Goal: Navigation & Orientation: Find specific page/section

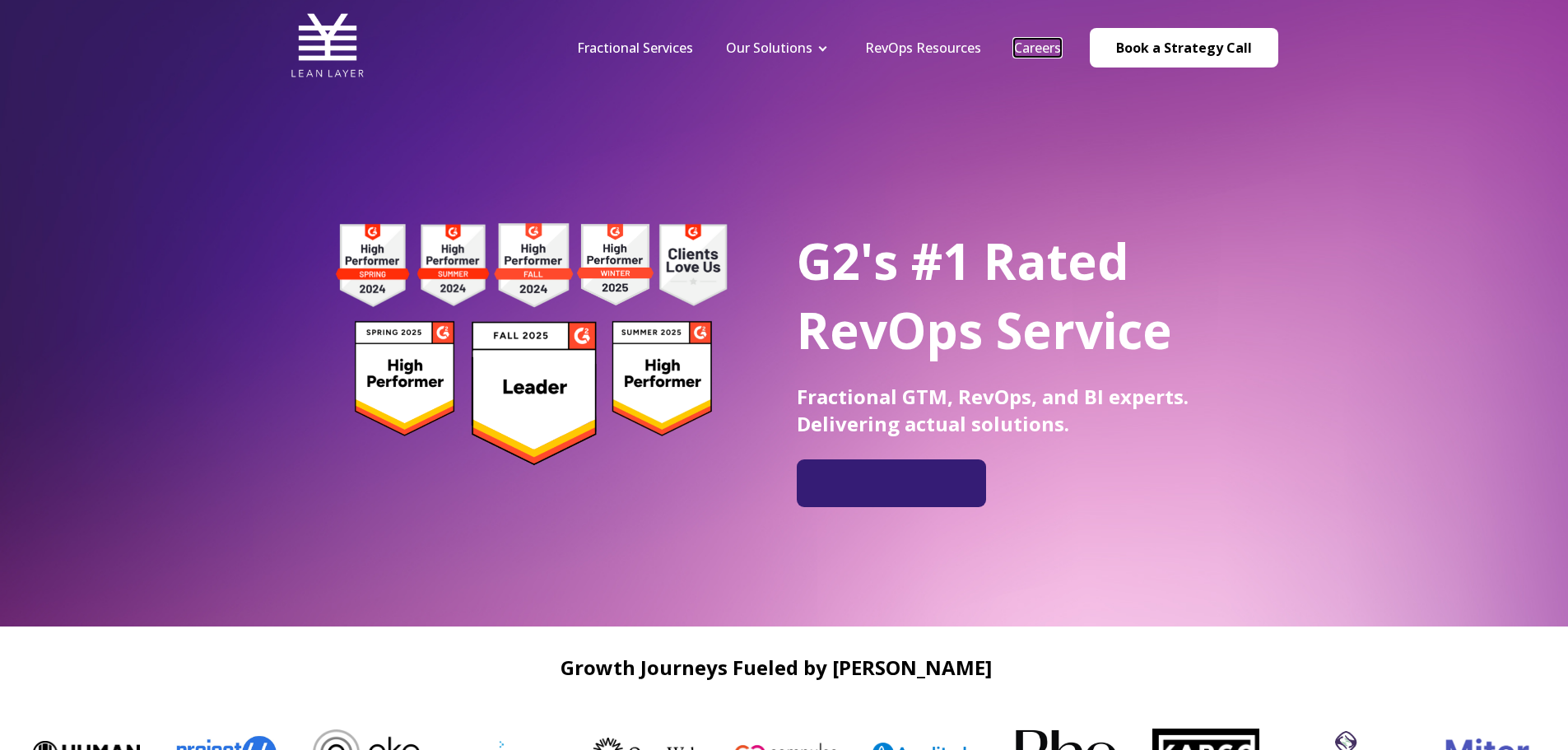
click at [1042, 46] on link "Careers" at bounding box center [1037, 47] width 47 height 18
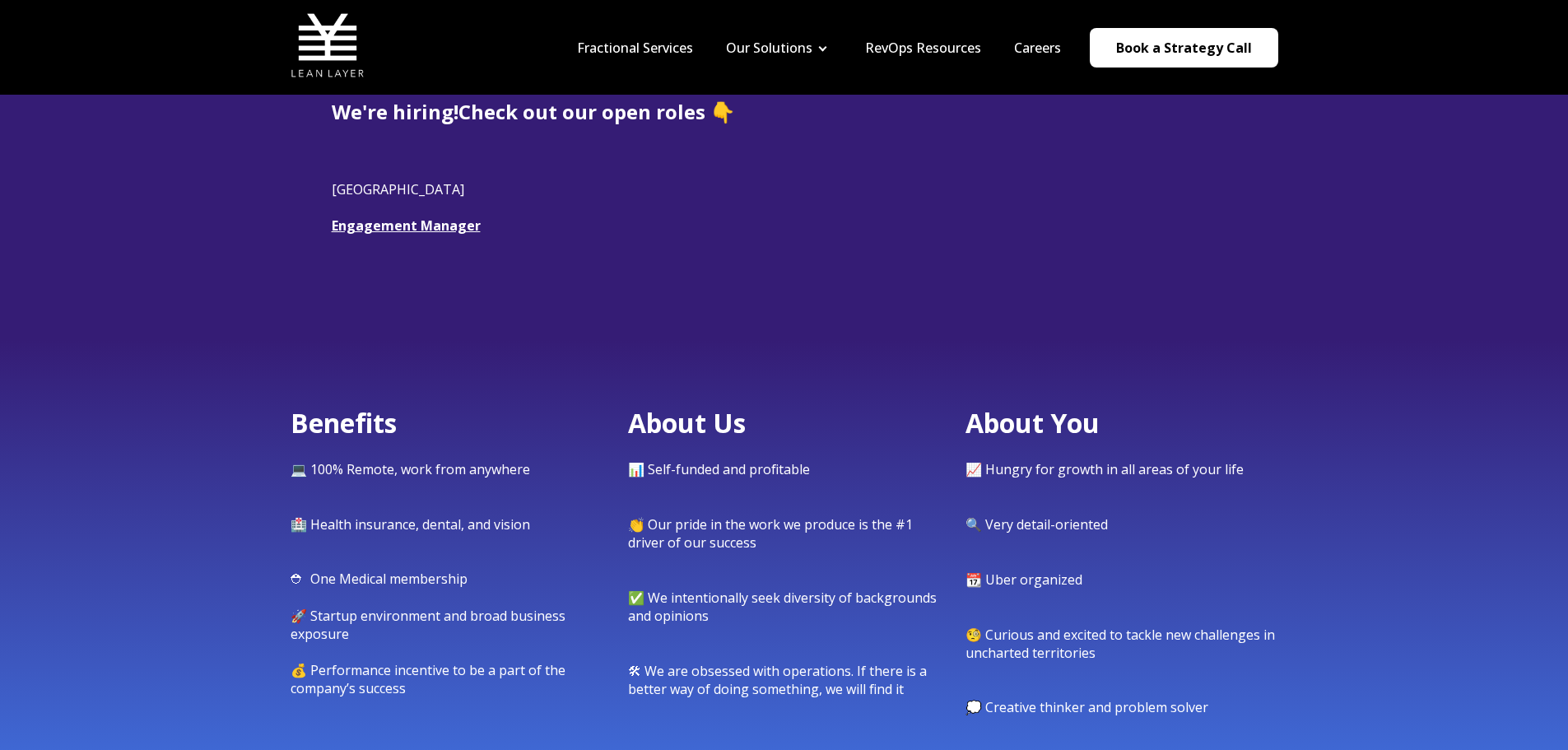
scroll to position [329, 0]
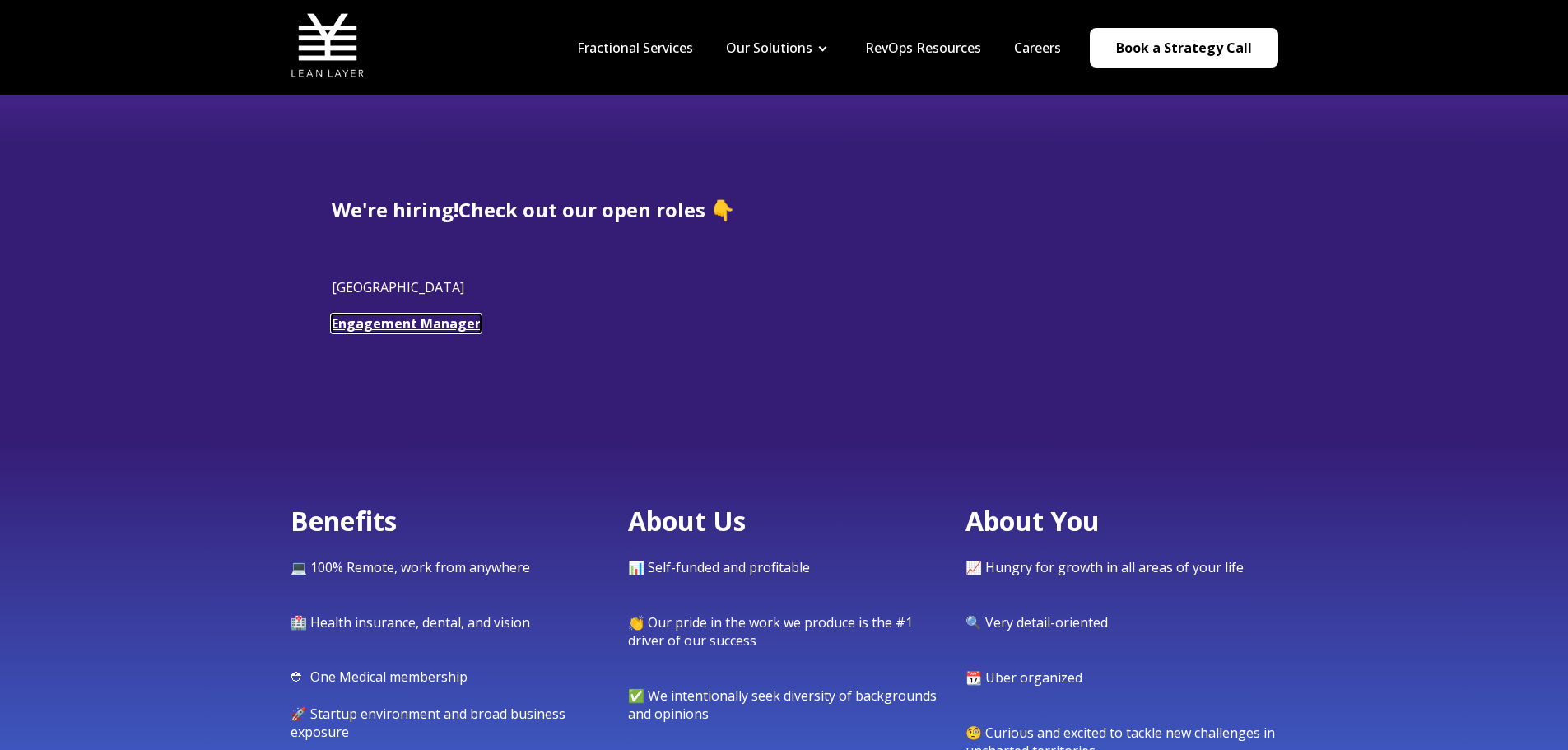
click at [376, 323] on link "Engagement Manager" at bounding box center [406, 323] width 149 height 18
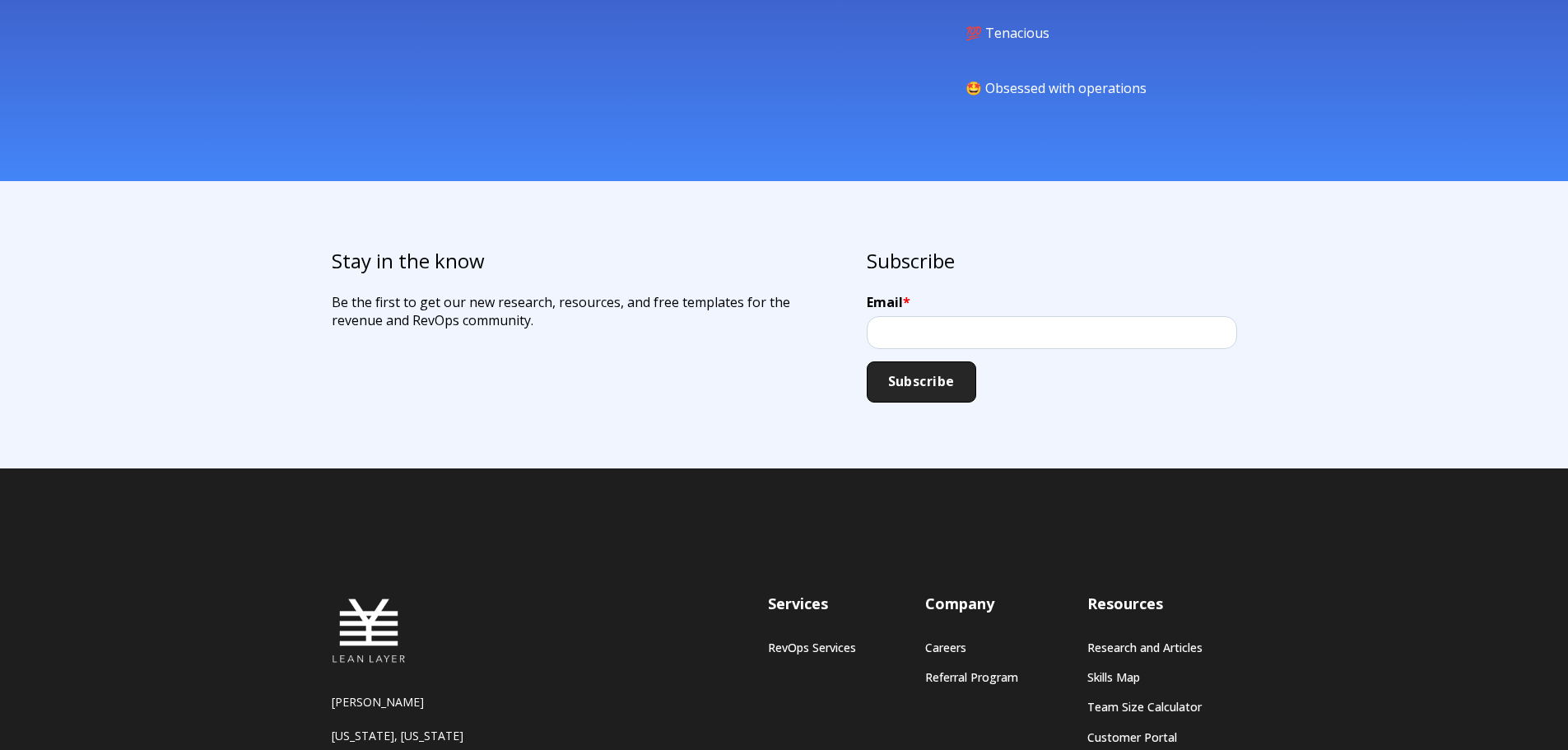
scroll to position [1345, 0]
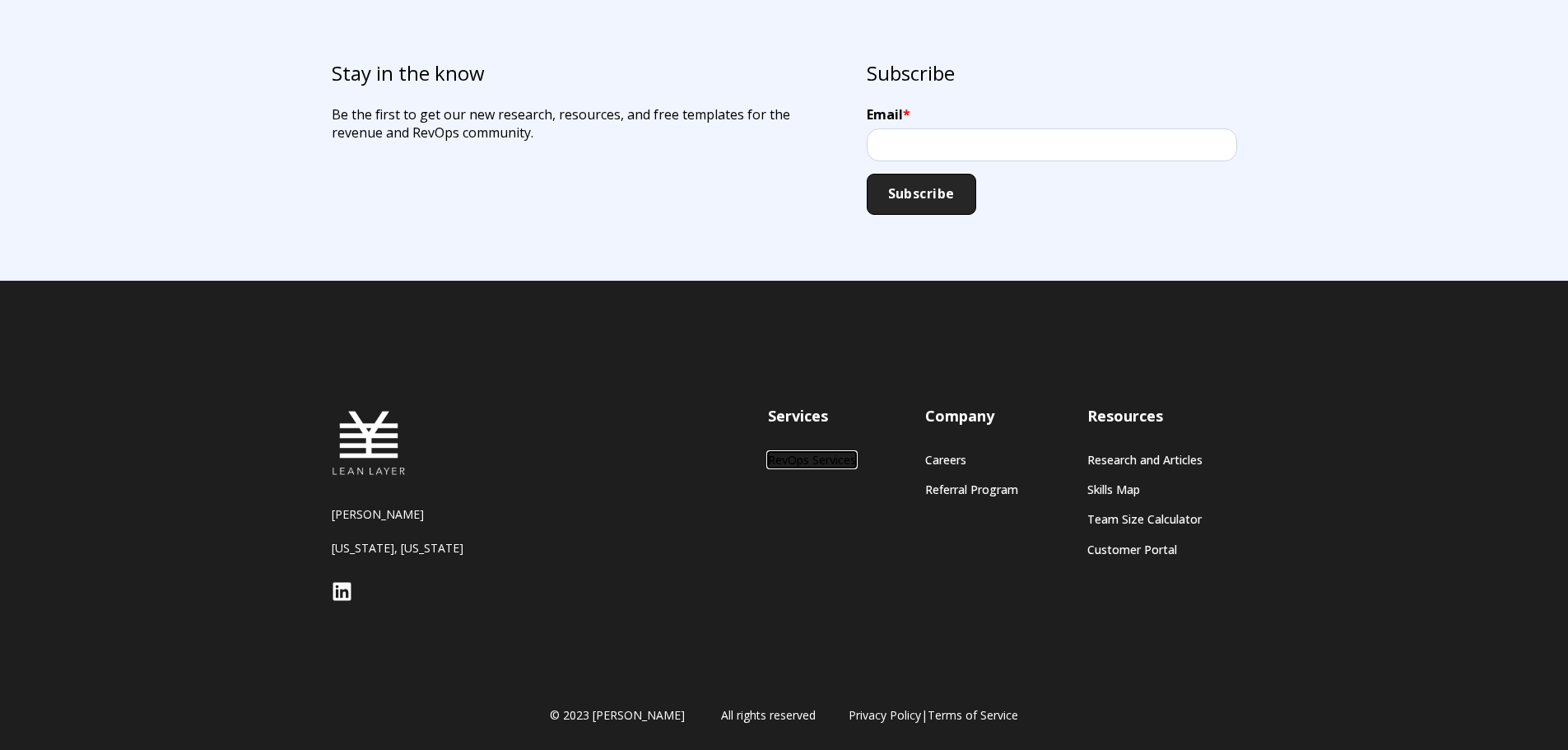
click at [801, 458] on link "RevOps Services" at bounding box center [811, 460] width 88 height 14
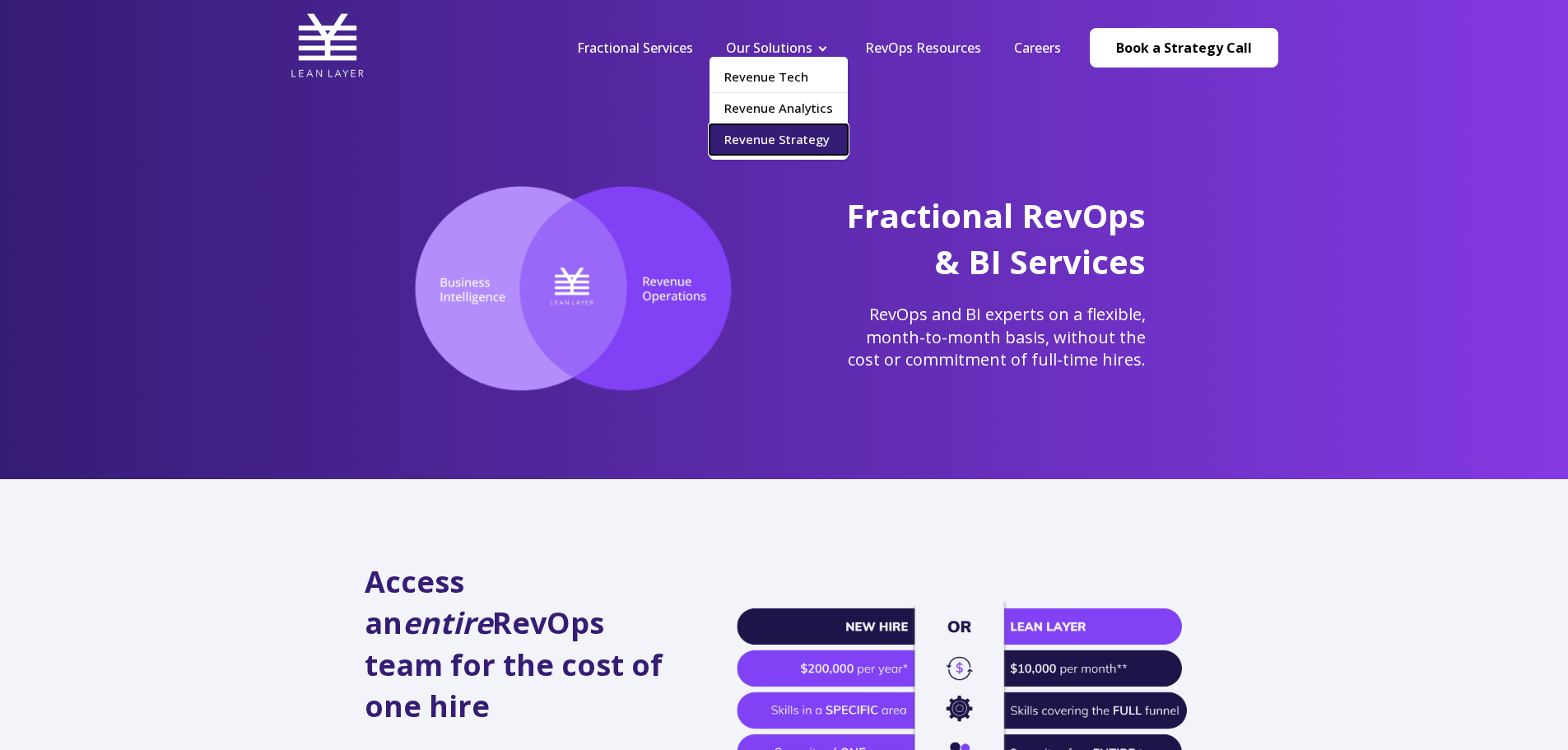
click at [792, 141] on link "Revenue Strategy" at bounding box center [778, 139] width 138 height 31
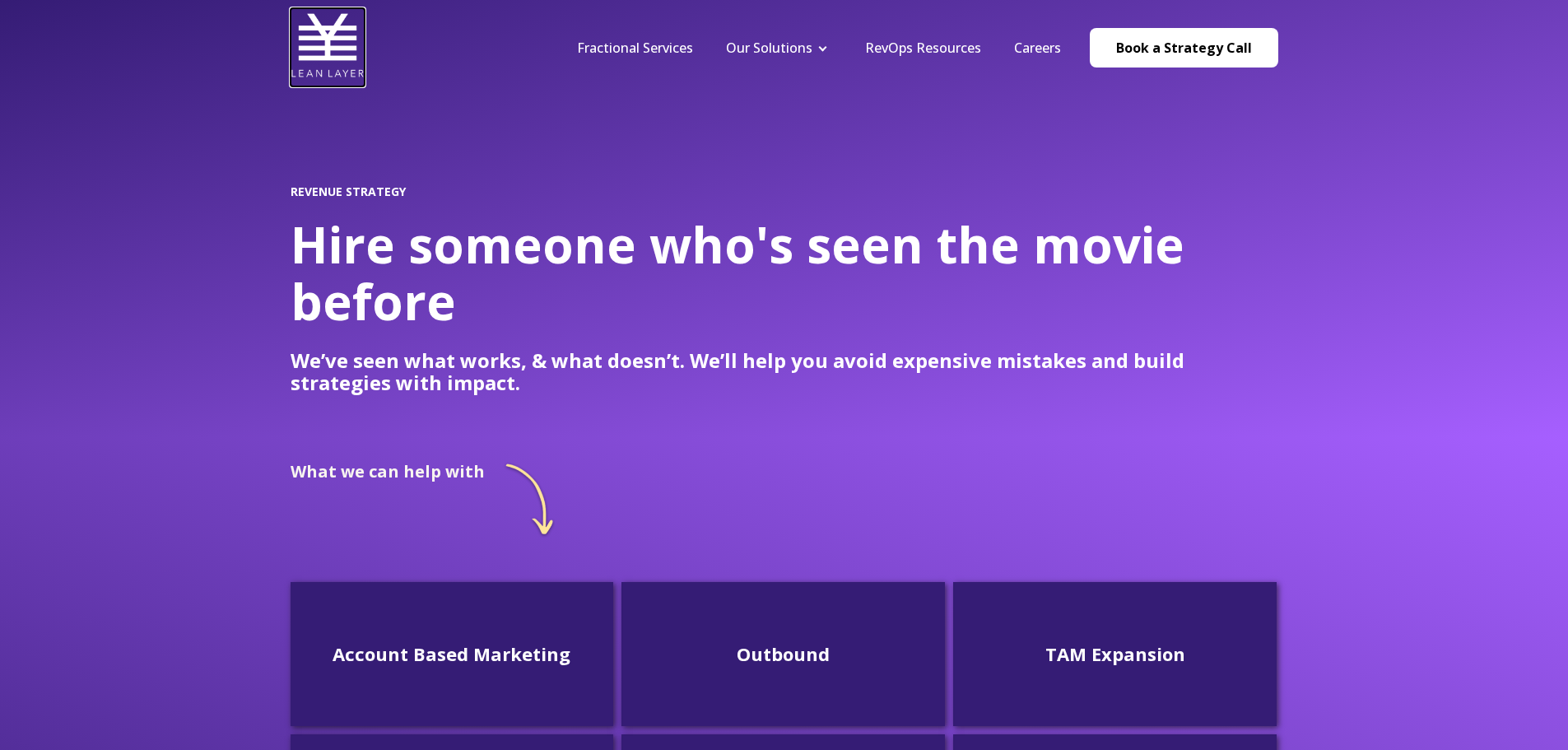
click at [330, 53] on img at bounding box center [327, 45] width 74 height 74
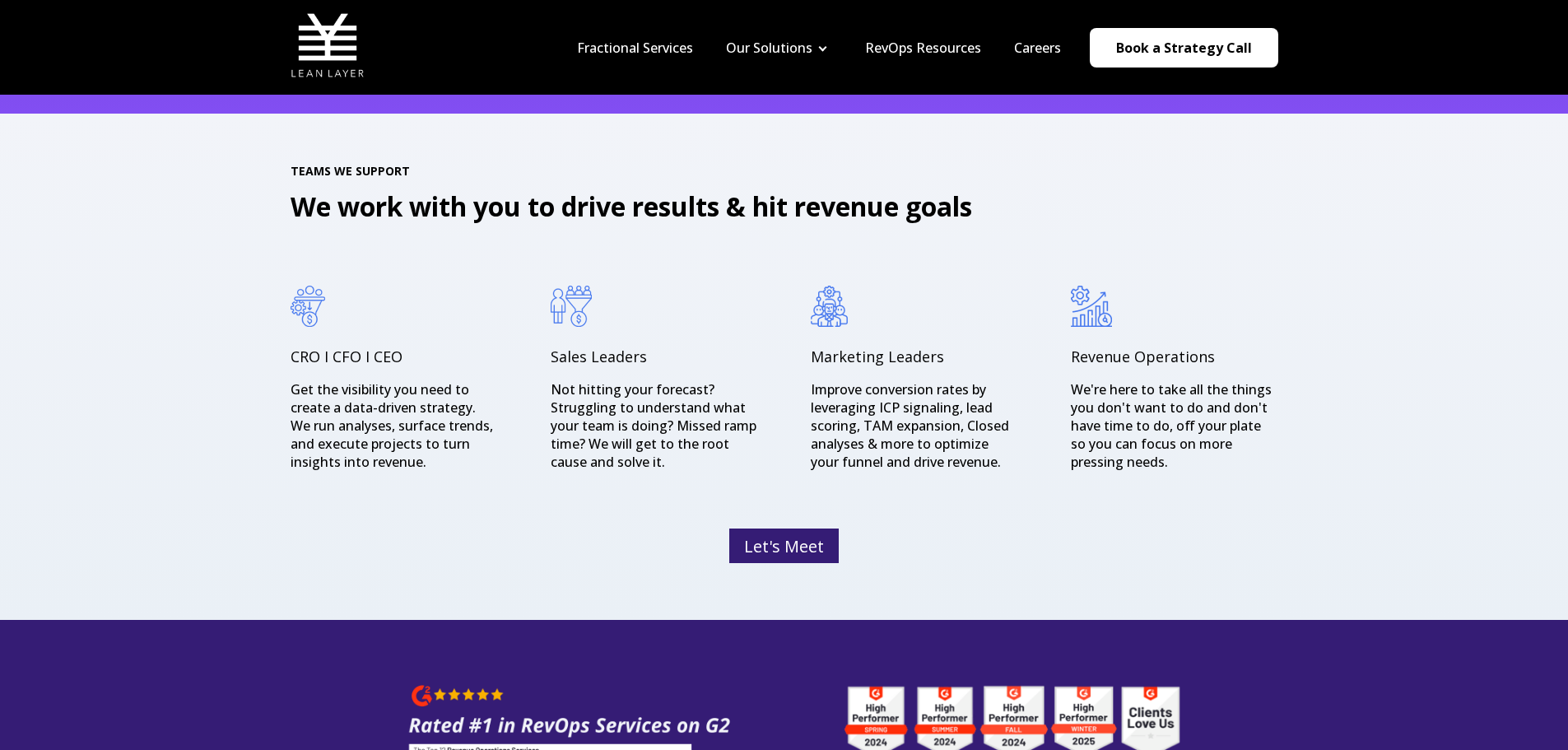
scroll to position [2224, 0]
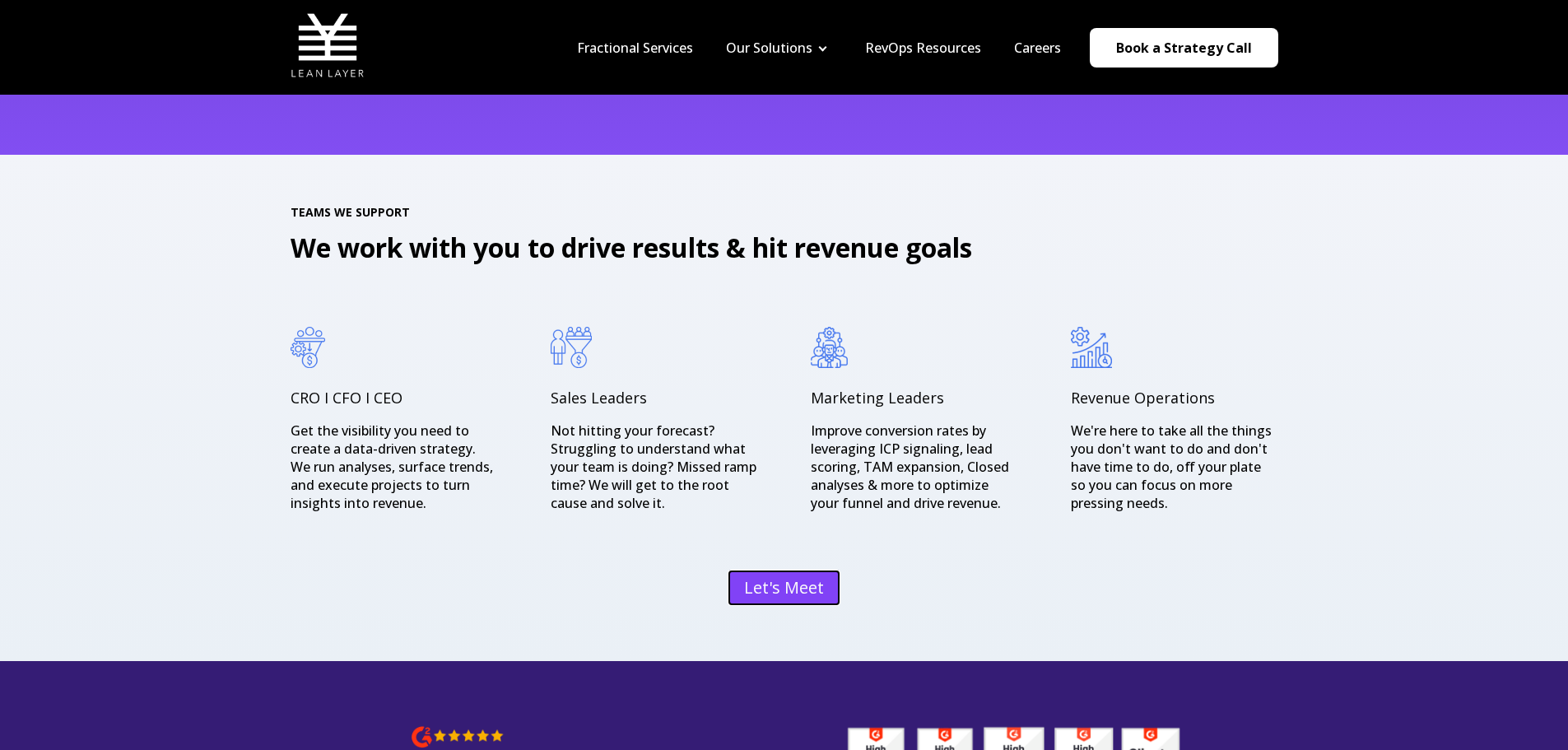
click at [797, 588] on link "Let's Meet" at bounding box center [784, 588] width 109 height 33
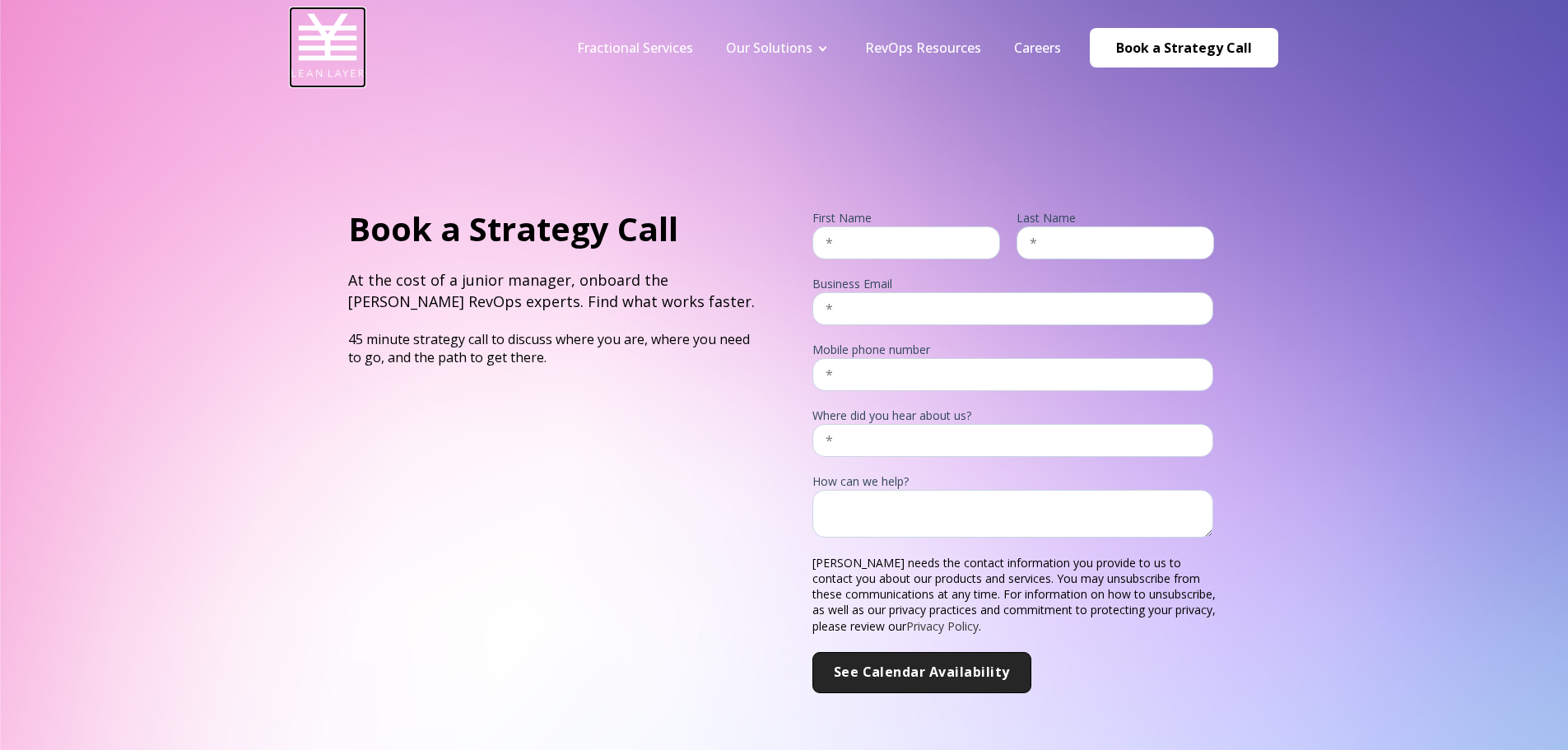
click at [302, 36] on img at bounding box center [327, 45] width 74 height 74
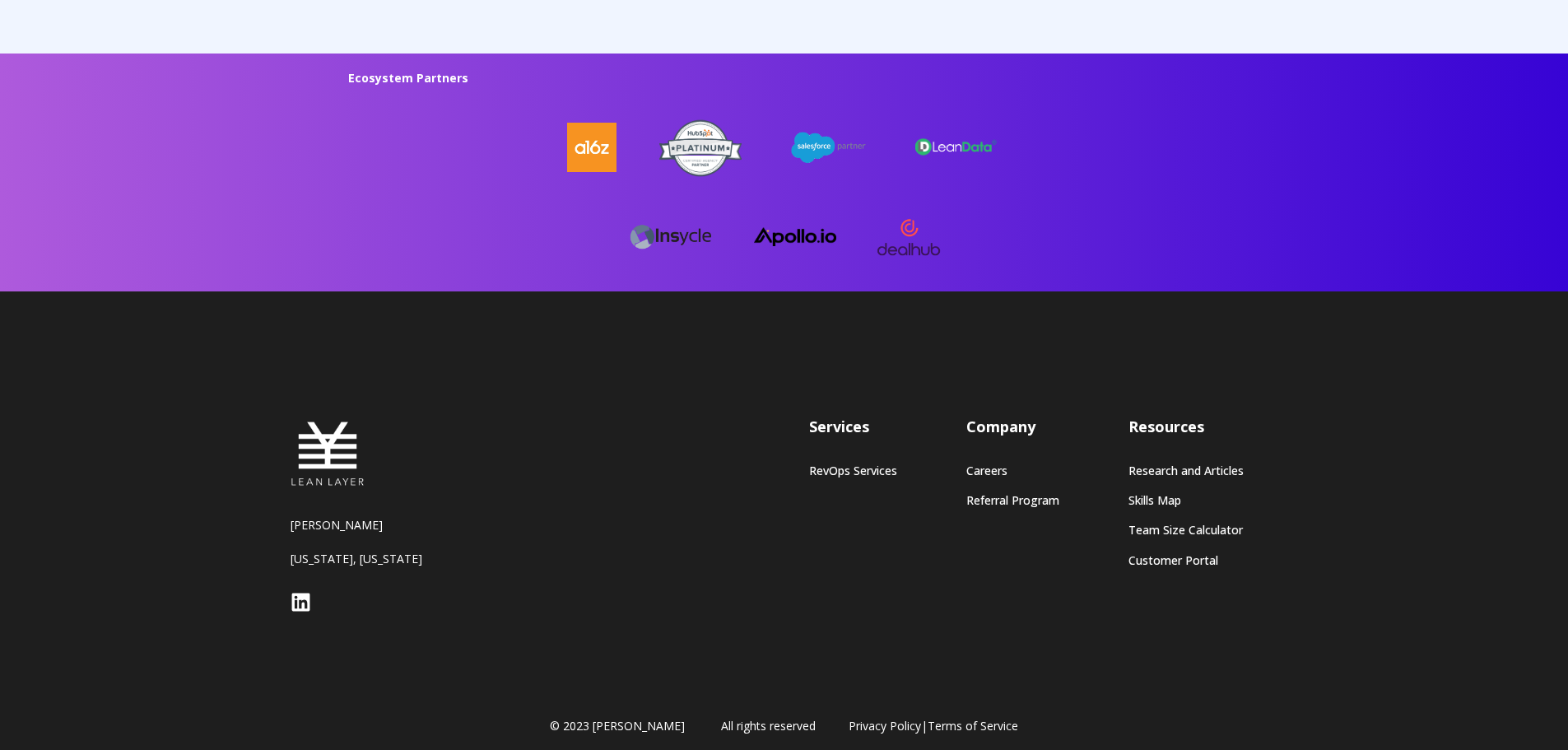
scroll to position [4406, 0]
